Goal: Find specific page/section: Find specific page/section

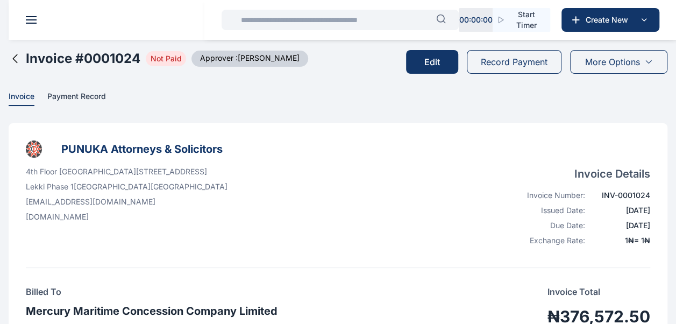
click at [31, 24] on header at bounding box center [347, 20] width 676 height 40
click at [34, 20] on span at bounding box center [31, 19] width 11 height 1
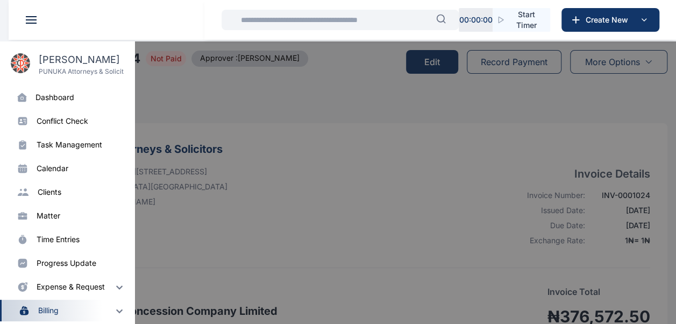
click at [53, 100] on div "dashboard" at bounding box center [55, 97] width 39 height 11
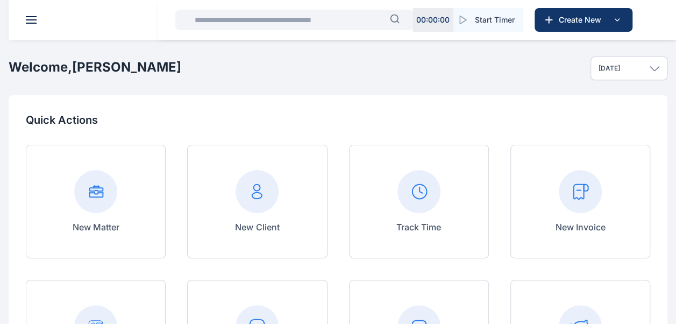
click at [246, 22] on input "text" at bounding box center [289, 20] width 202 height 22
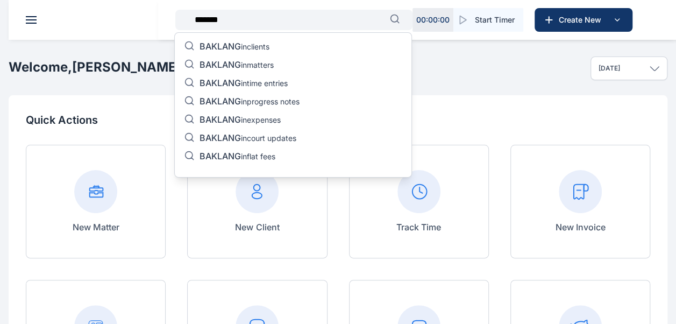
type input "*******"
click at [246, 66] on p "BAKLANG in matters" at bounding box center [237, 65] width 74 height 13
